Goal: Find specific page/section: Find specific page/section

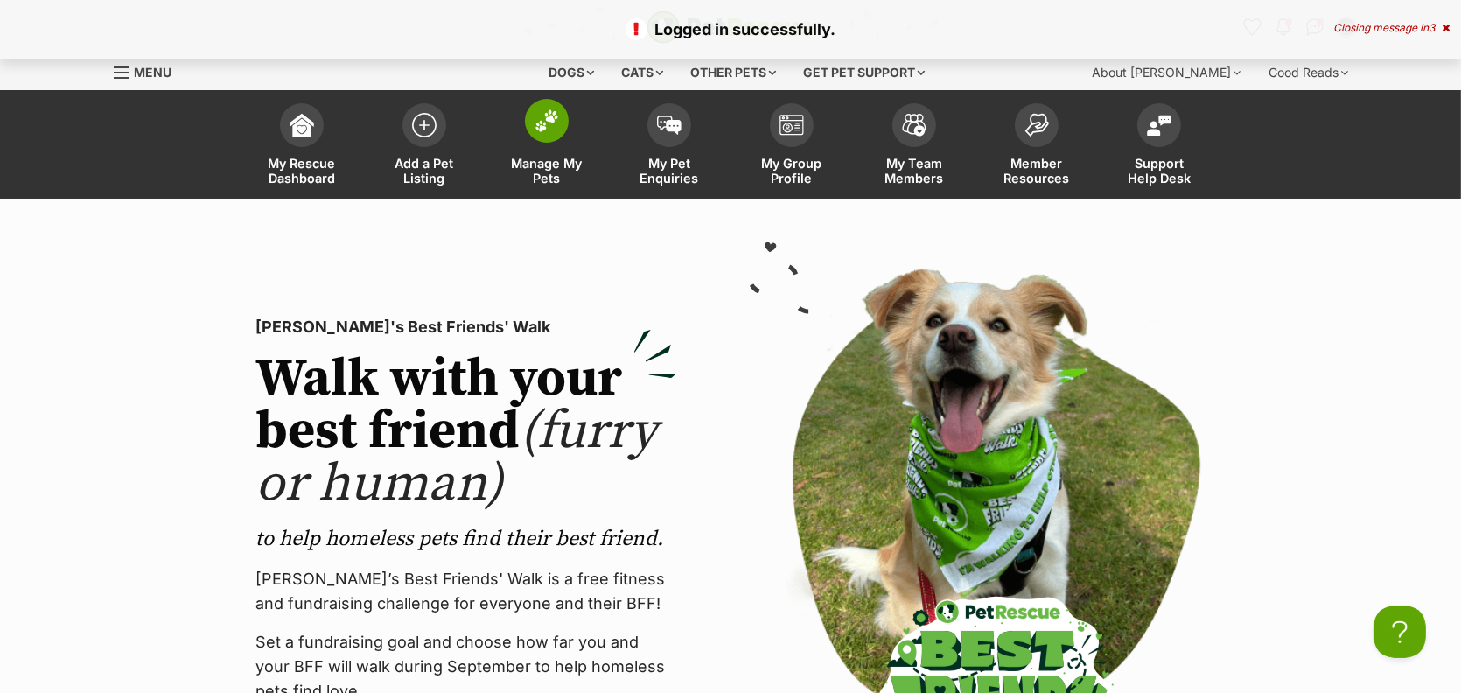
click at [540, 185] on span "Manage My Pets" at bounding box center [546, 171] width 79 height 30
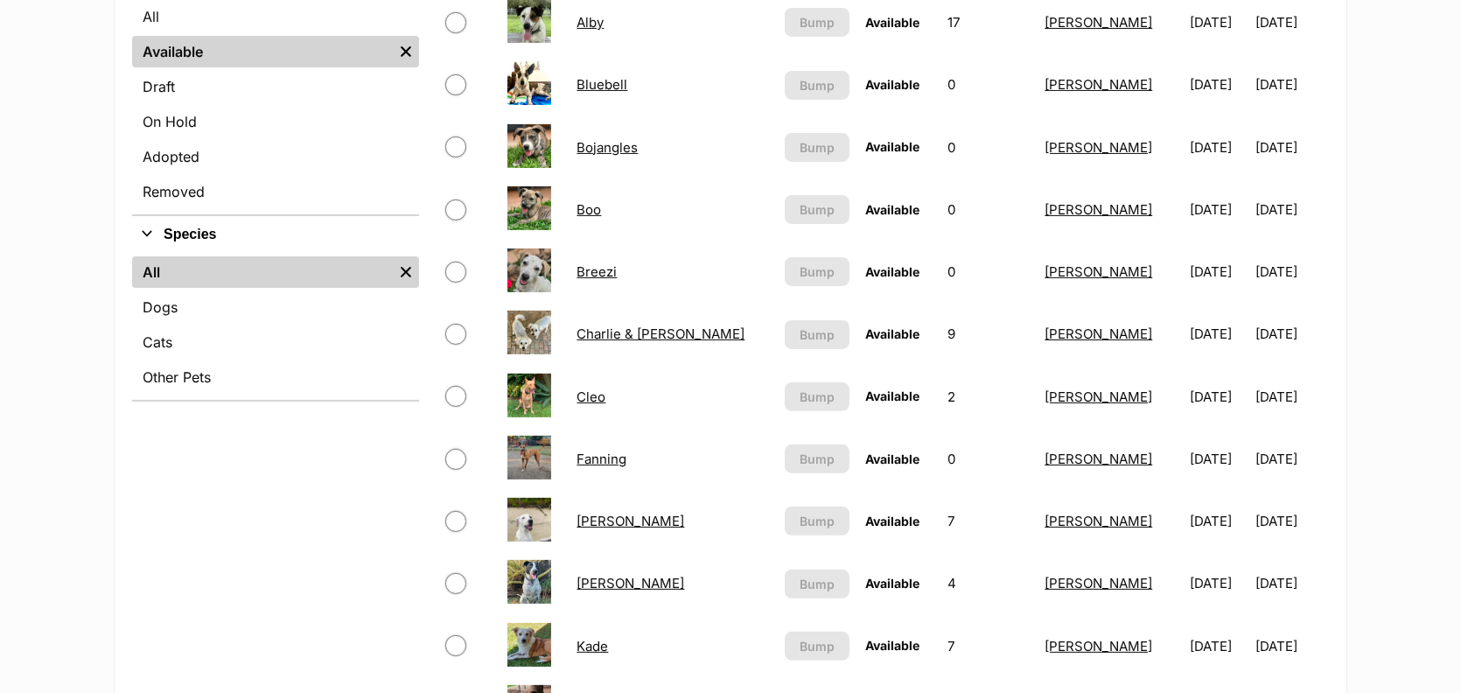
scroll to position [520, 0]
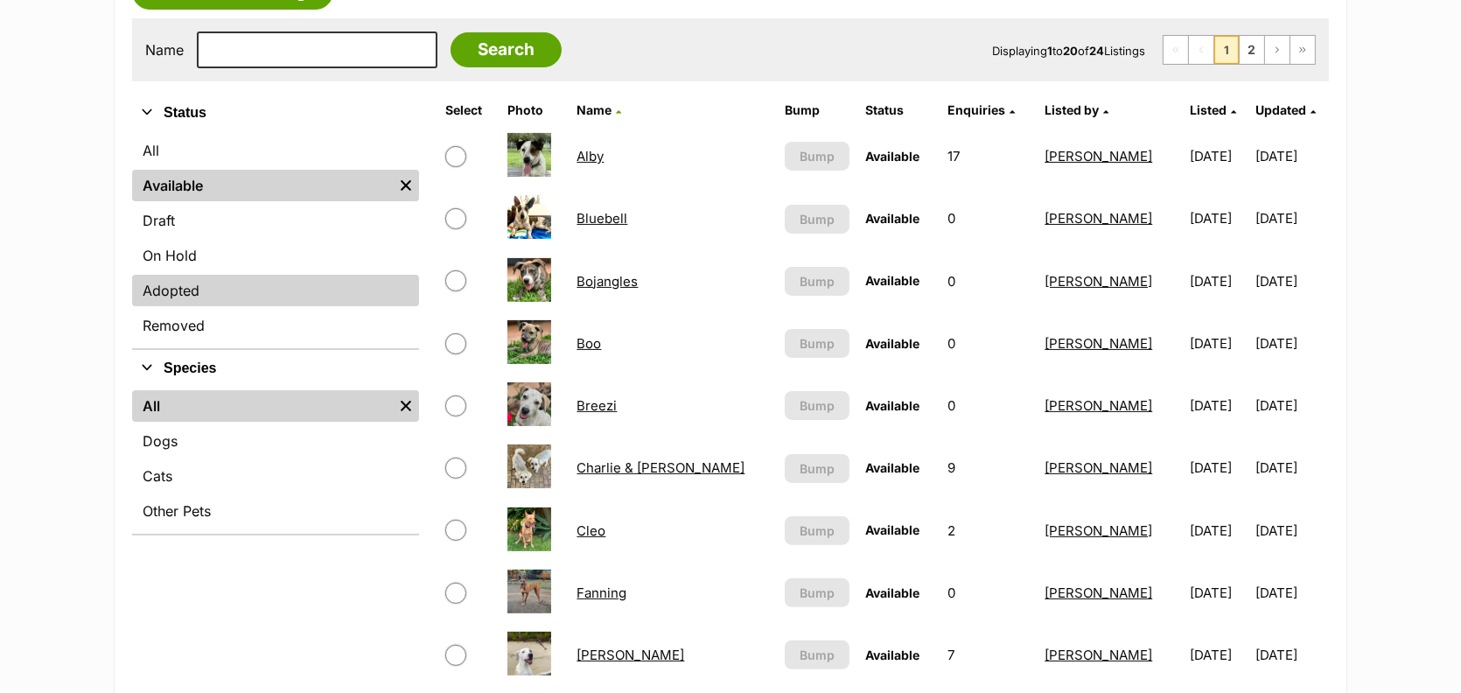
click at [161, 306] on link "Adopted" at bounding box center [275, 290] width 287 height 31
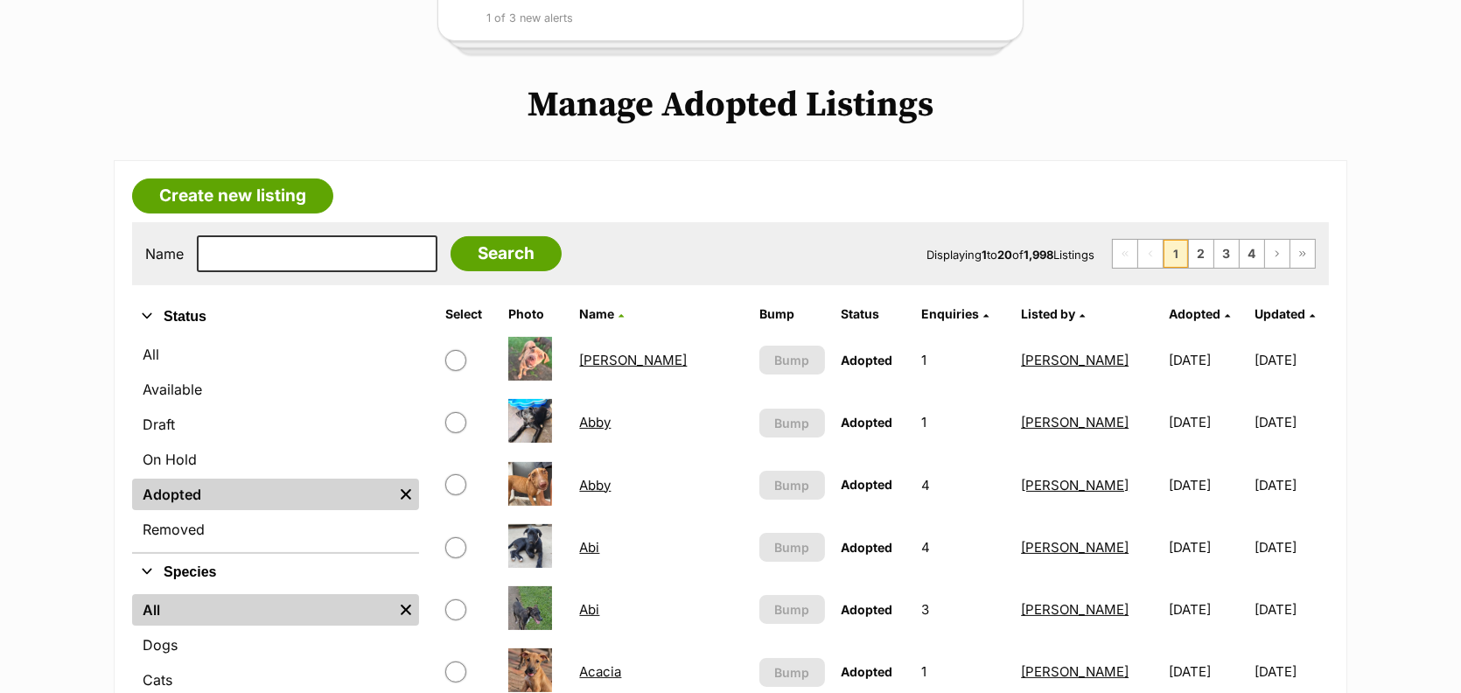
scroll to position [332, 0]
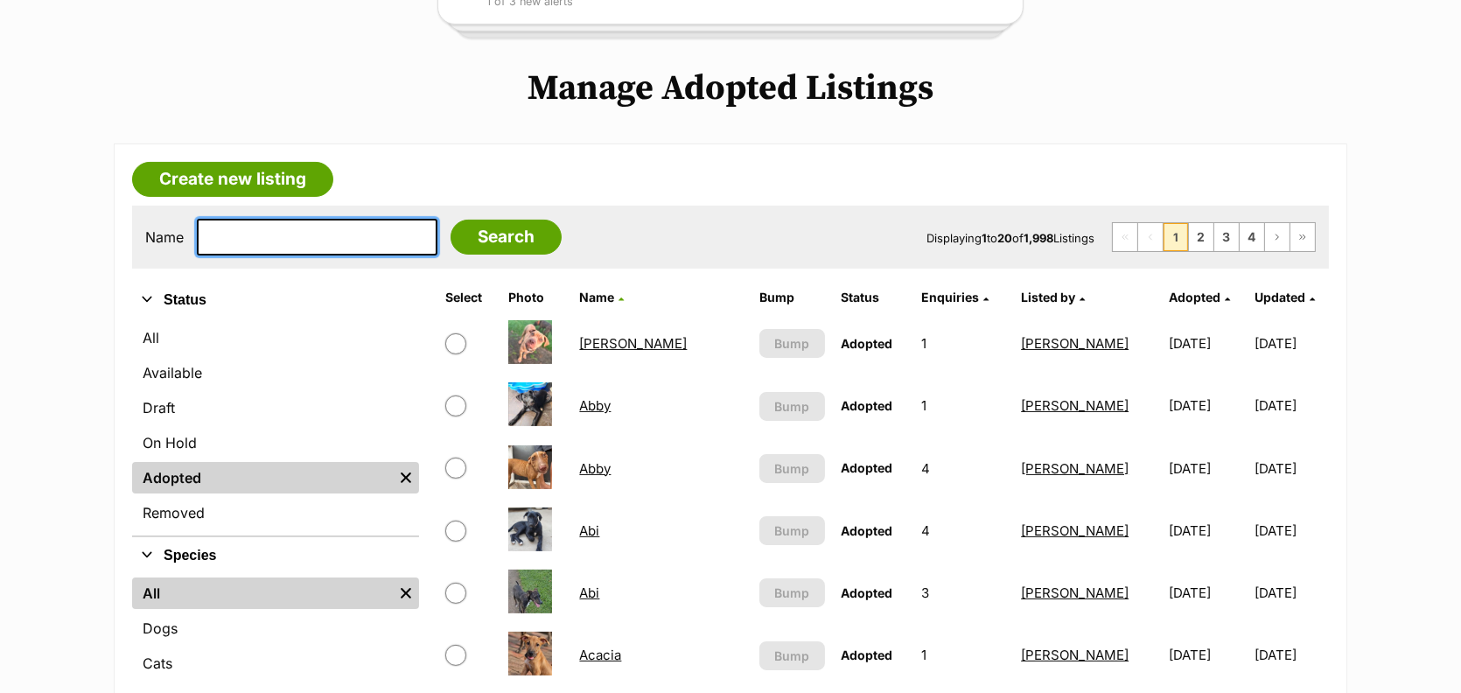
click at [327, 255] on input "text" at bounding box center [317, 237] width 241 height 37
type input "Bonnie"
click at [450, 220] on input "Search" at bounding box center [505, 237] width 111 height 35
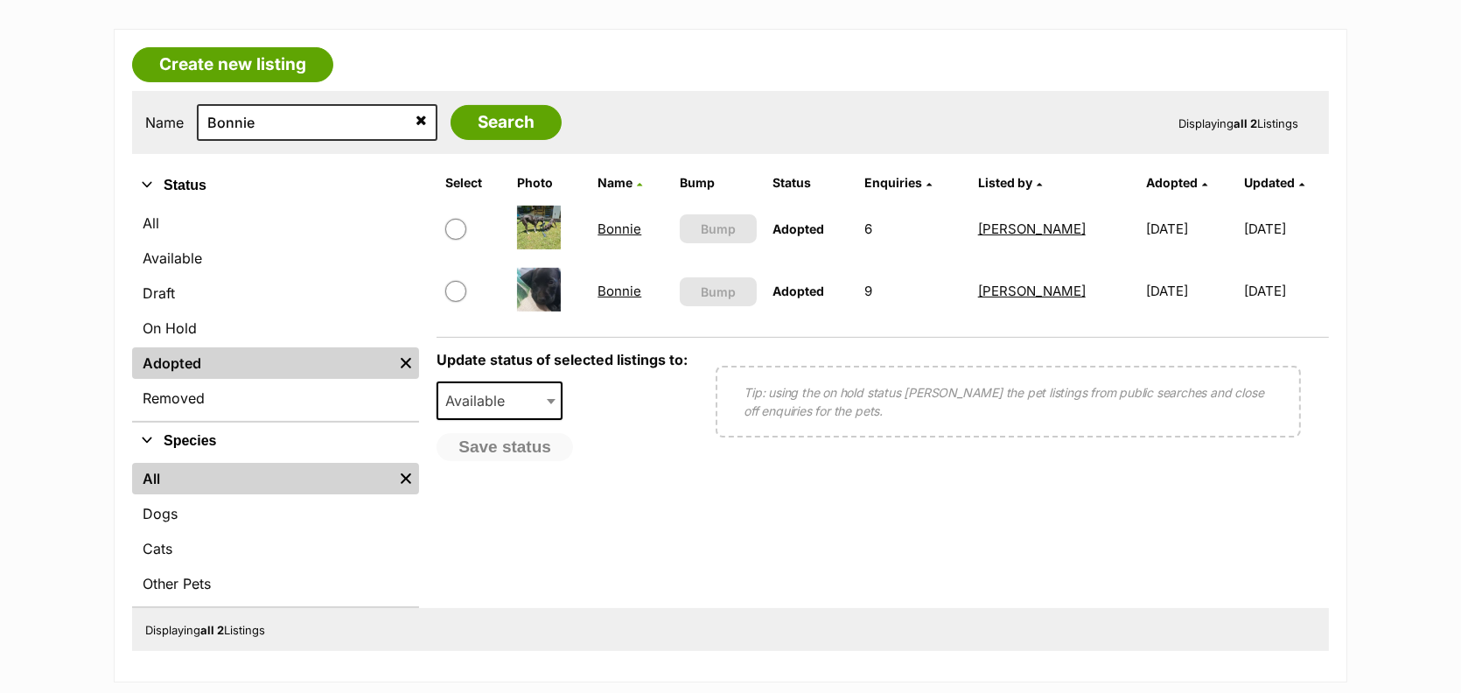
scroll to position [450, 0]
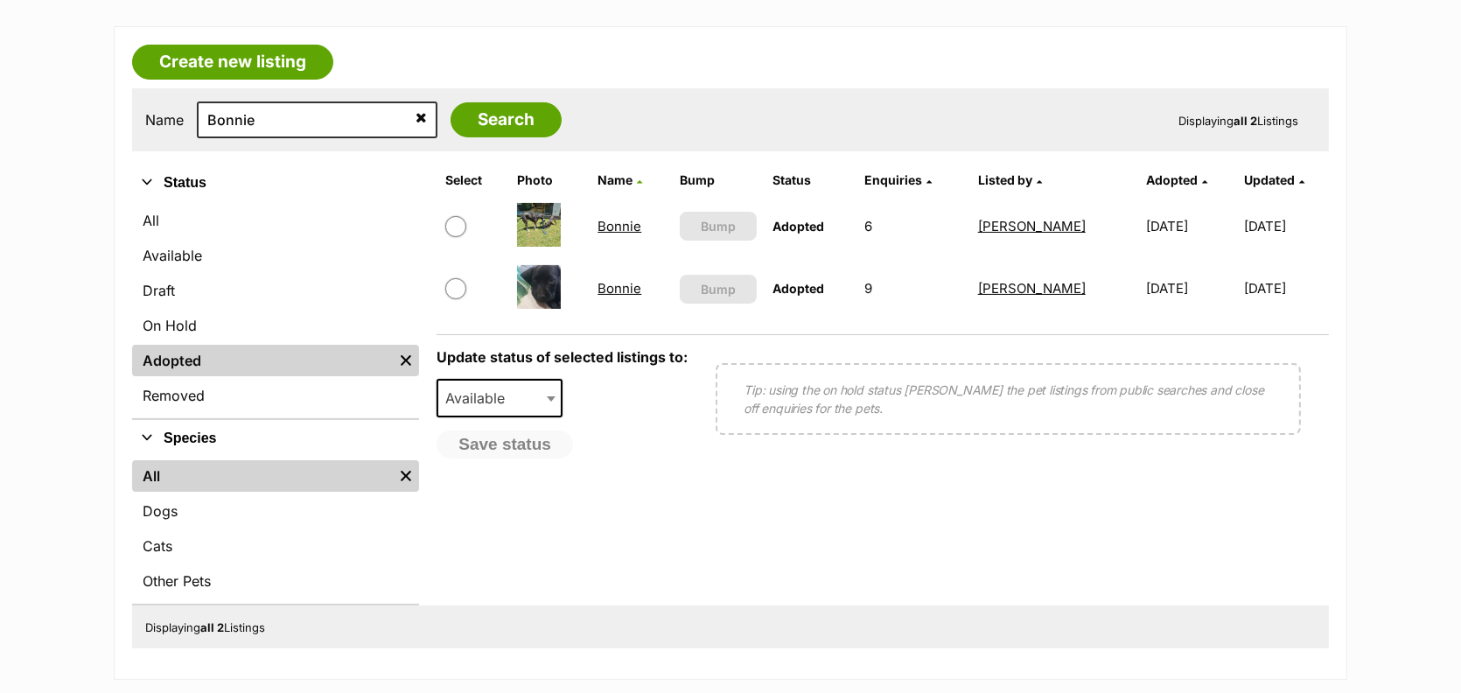
click at [606, 234] on link "Bonnie" at bounding box center [619, 226] width 44 height 17
click at [604, 297] on link "Bonnie" at bounding box center [619, 288] width 44 height 17
